Goal: Task Accomplishment & Management: Use online tool/utility

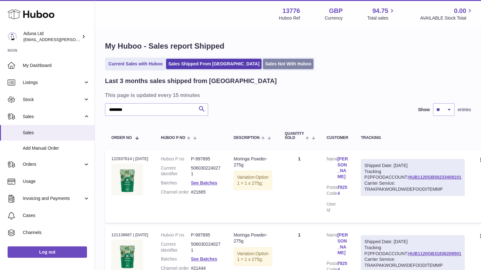
click at [263, 64] on link "Sales Not With Huboo" at bounding box center [288, 64] width 51 height 10
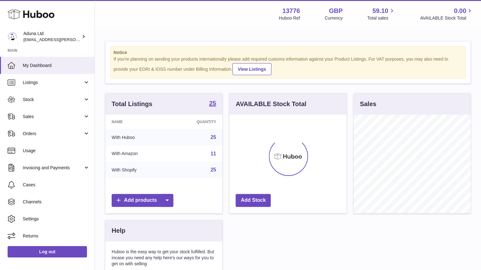
scroll to position [99, 117]
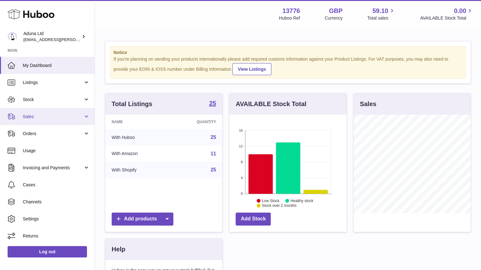
click at [59, 109] on link "Sales" at bounding box center [47, 116] width 95 height 17
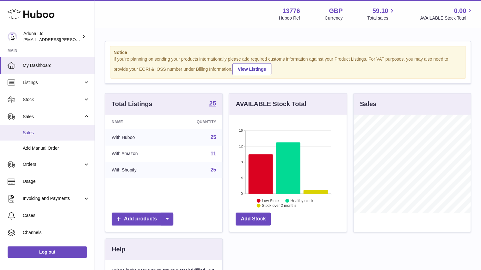
click at [66, 134] on span "Sales" at bounding box center [56, 133] width 67 height 6
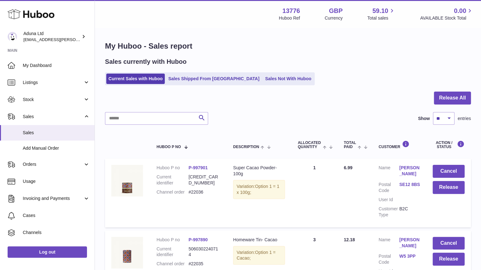
click at [247, 72] on ul "Current Sales with Huboo Sales Shipped From Huboo Sales Not With Huboo" at bounding box center [210, 78] width 210 height 13
click at [263, 81] on link "Sales Not With Huboo" at bounding box center [288, 79] width 51 height 10
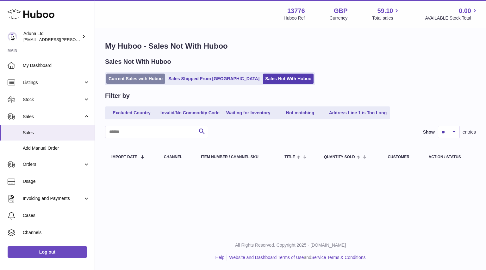
click at [141, 74] on link "Current Sales with Huboo" at bounding box center [135, 79] width 59 height 10
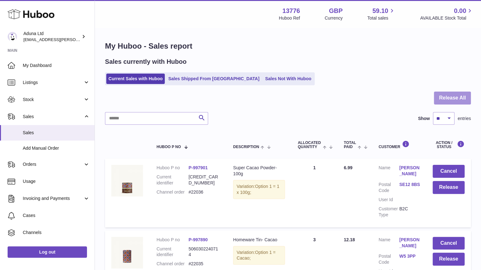
click at [441, 96] on button "Release All" at bounding box center [452, 98] width 37 height 13
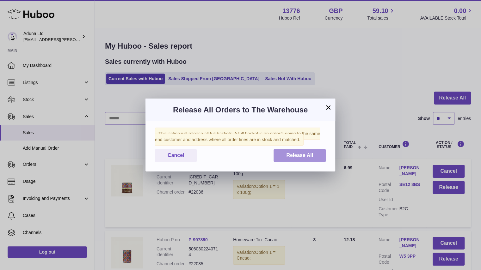
click at [315, 152] on button "Release All" at bounding box center [300, 155] width 52 height 13
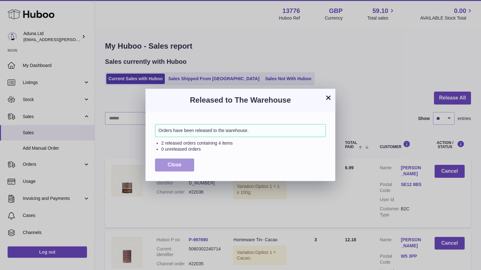
click at [183, 164] on button "Close" at bounding box center [174, 165] width 39 height 13
